Goal: Task Accomplishment & Management: Use online tool/utility

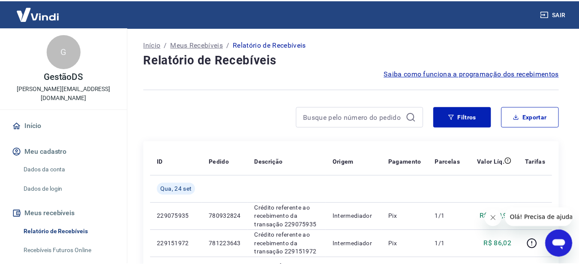
scroll to position [43, 0]
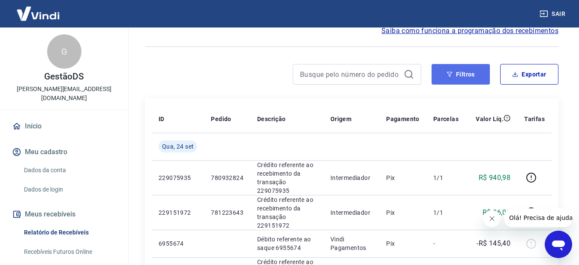
click at [476, 73] on button "Filtros" at bounding box center [461, 74] width 58 height 21
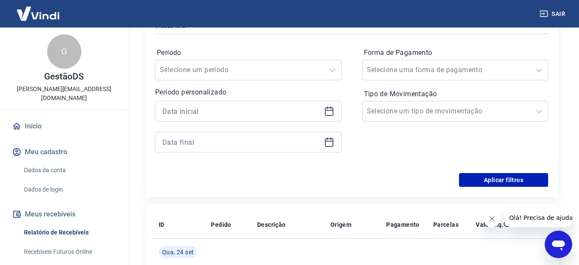
scroll to position [129, 0]
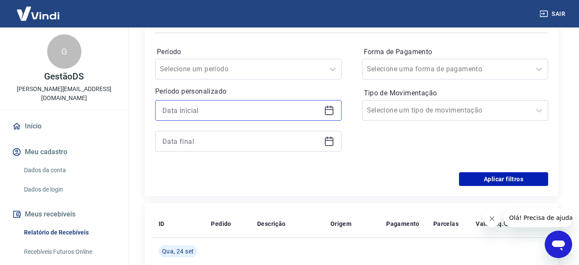
click at [246, 109] on input at bounding box center [242, 110] width 158 height 13
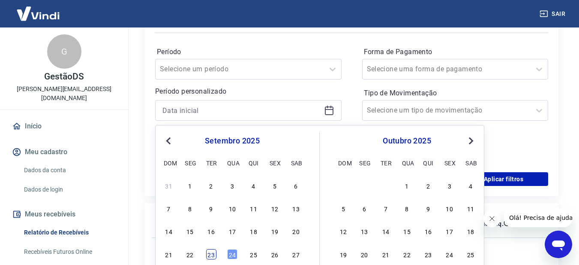
click at [214, 253] on div "23" at bounding box center [211, 254] width 10 height 10
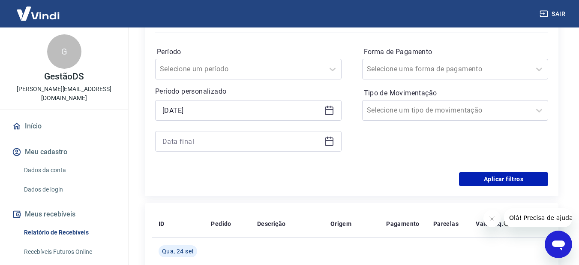
type input "[DATE]"
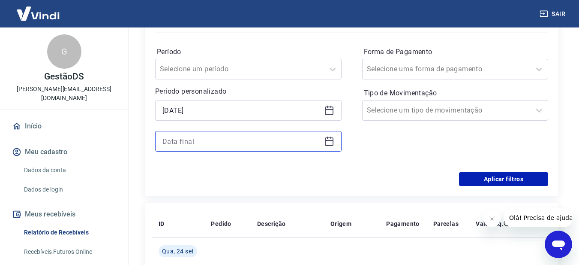
click at [217, 140] on input at bounding box center [242, 141] width 158 height 13
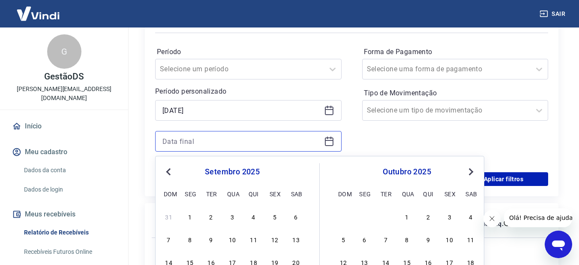
scroll to position [172, 0]
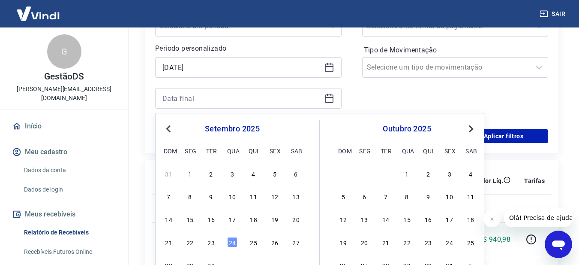
drag, startPoint x: 212, startPoint y: 243, endPoint x: 366, endPoint y: 121, distance: 196.5
click at [212, 243] on div "23" at bounding box center [211, 242] width 10 height 10
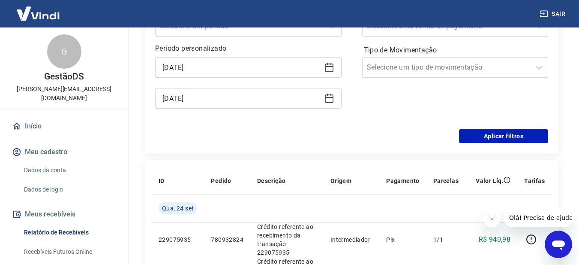
type input "[DATE]"
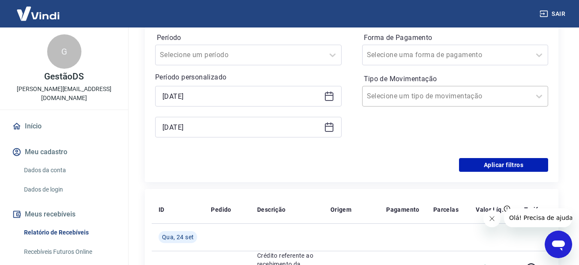
scroll to position [129, 0]
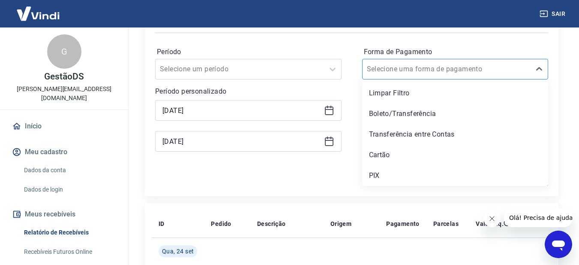
click at [398, 69] on input "Forma de Pagamento" at bounding box center [410, 69] width 87 height 10
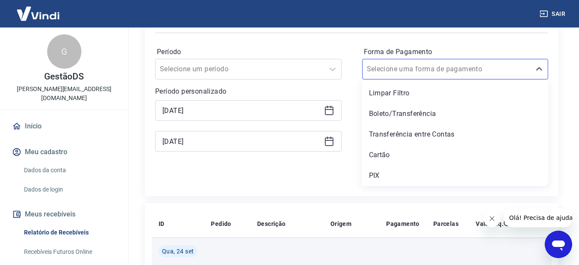
drag, startPoint x: 380, startPoint y: 177, endPoint x: 331, endPoint y: 264, distance: 100.3
click at [380, 177] on div "PIX" at bounding box center [455, 175] width 187 height 17
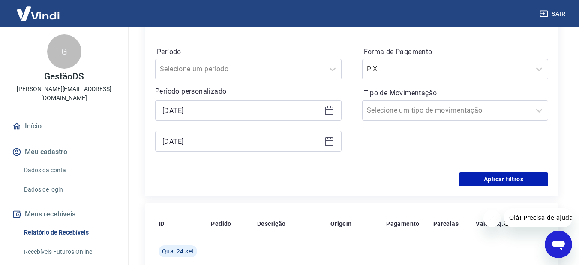
click at [486, 169] on div "Período Selecione um período Período personalizado Selected date: [DATE] [DATE]…" at bounding box center [351, 103] width 393 height 137
click at [486, 178] on button "Aplicar filtros" at bounding box center [503, 179] width 89 height 14
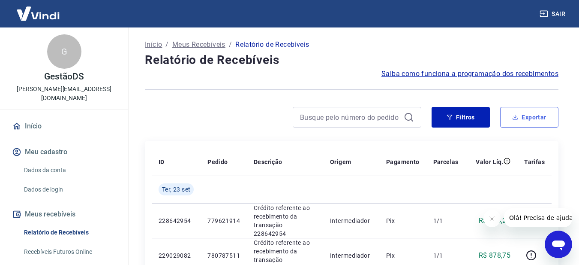
click at [537, 121] on button "Exportar" at bounding box center [529, 117] width 58 height 21
type input "[DATE]"
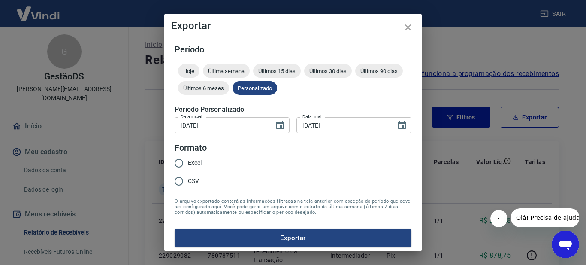
click at [197, 159] on span "Excel" at bounding box center [195, 162] width 14 height 9
click at [188, 159] on input "Excel" at bounding box center [179, 163] width 18 height 18
radio input "true"
click at [264, 238] on button "Exportar" at bounding box center [293, 238] width 237 height 18
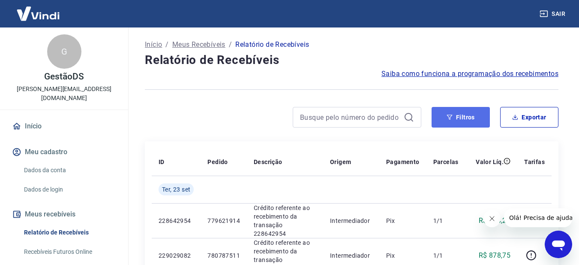
click at [470, 120] on button "Filtros" at bounding box center [461, 117] width 58 height 21
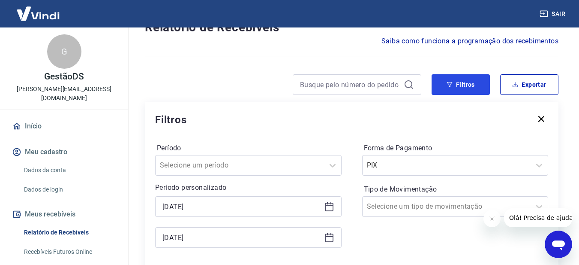
scroll to position [86, 0]
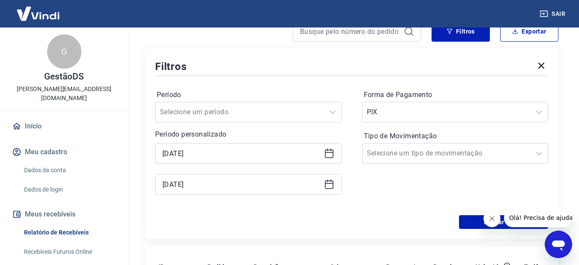
click at [226, 174] on div "[DATE]" at bounding box center [248, 184] width 187 height 21
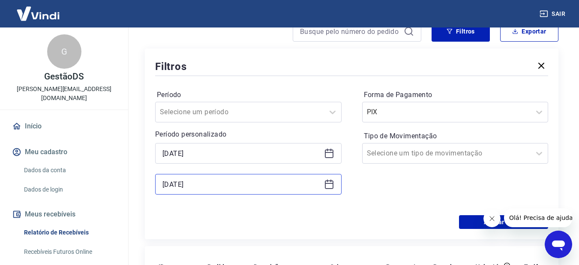
click at [226, 183] on input "[DATE]" at bounding box center [242, 184] width 158 height 13
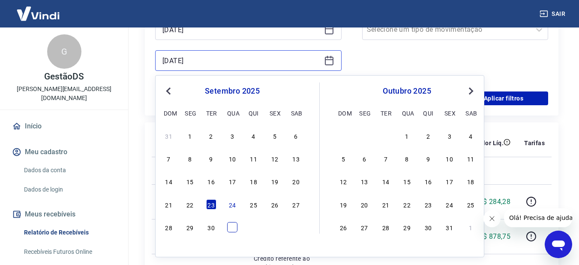
scroll to position [214, 0]
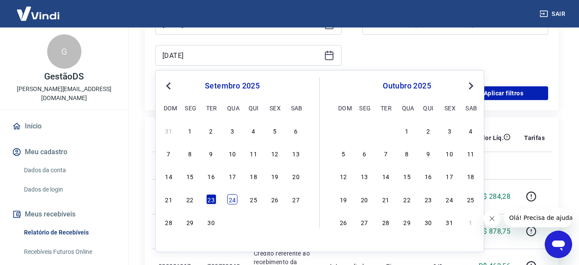
click at [231, 202] on div "24" at bounding box center [232, 199] width 10 height 10
type input "[DATE]"
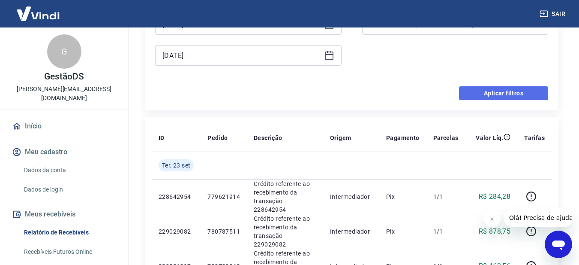
click at [495, 93] on button "Aplicar filtros" at bounding box center [503, 93] width 89 height 14
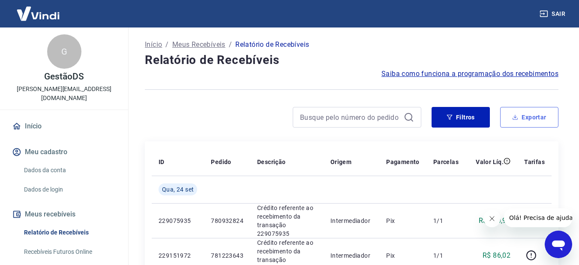
click at [540, 121] on button "Exportar" at bounding box center [529, 117] width 58 height 21
type input "[DATE]"
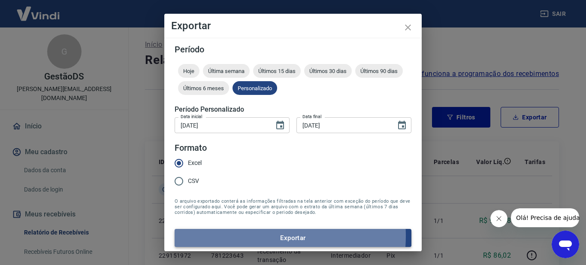
click at [247, 235] on button "Exportar" at bounding box center [293, 238] width 237 height 18
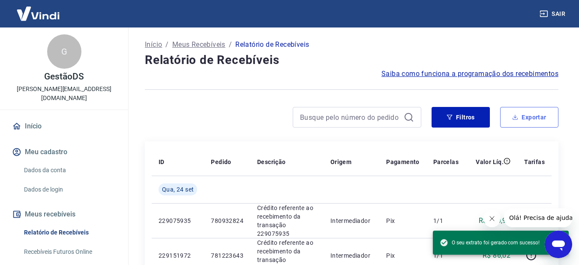
click at [540, 124] on button "Exportar" at bounding box center [529, 117] width 58 height 21
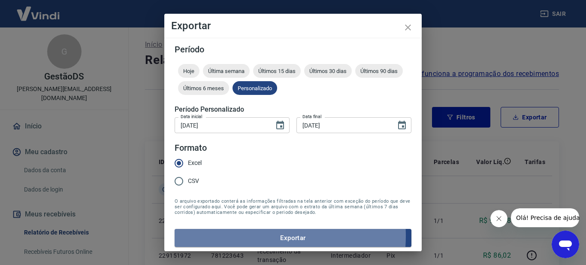
drag, startPoint x: 247, startPoint y: 235, endPoint x: 248, endPoint y: 192, distance: 43.8
click at [248, 235] on button "Exportar" at bounding box center [293, 238] width 237 height 18
